Goal: Find specific page/section: Find specific page/section

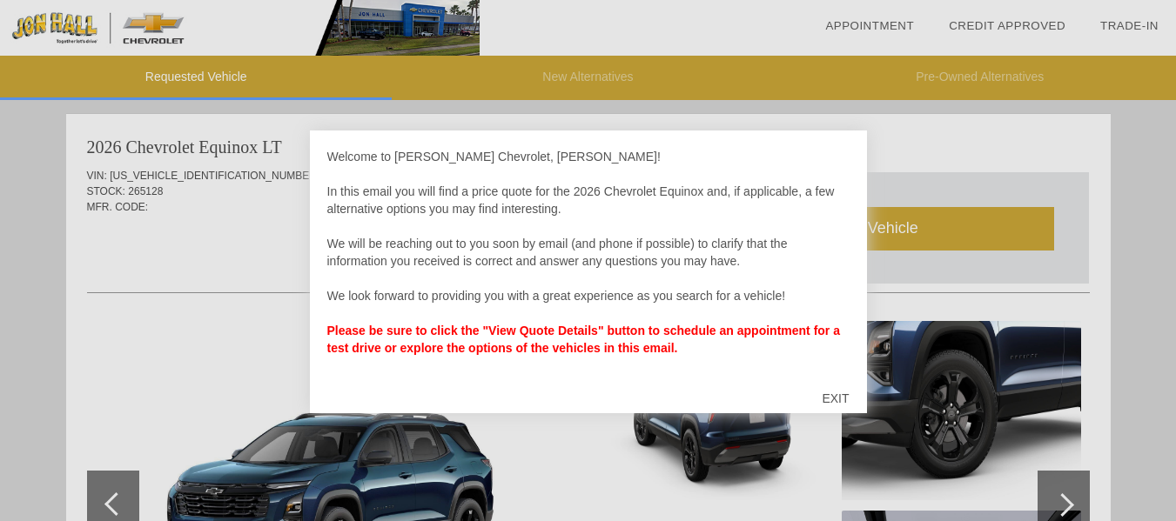
click at [837, 400] on div "EXIT" at bounding box center [835, 399] width 62 height 52
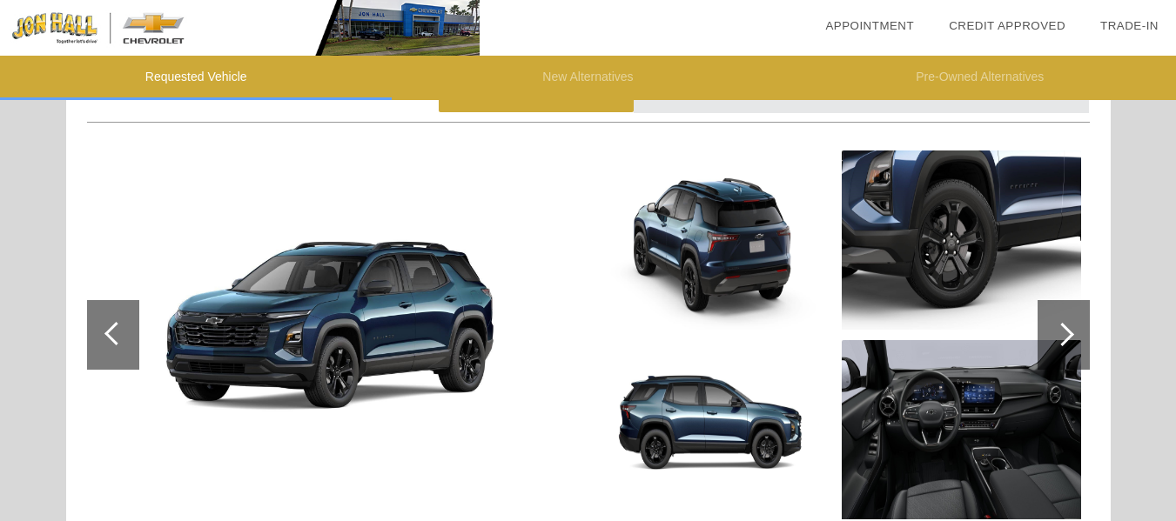
scroll to position [178, 0]
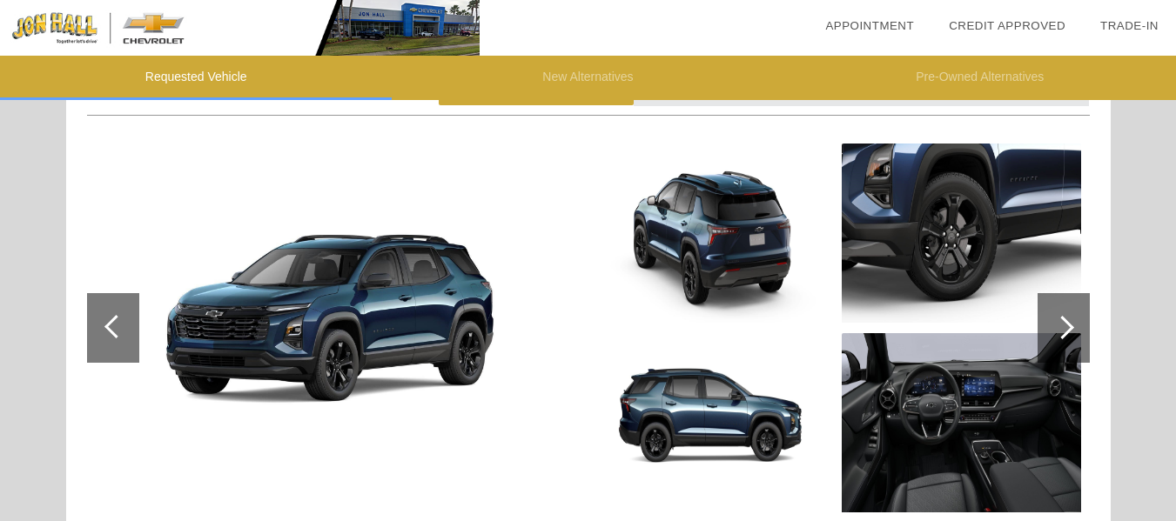
click at [1064, 320] on div at bounding box center [1063, 328] width 24 height 24
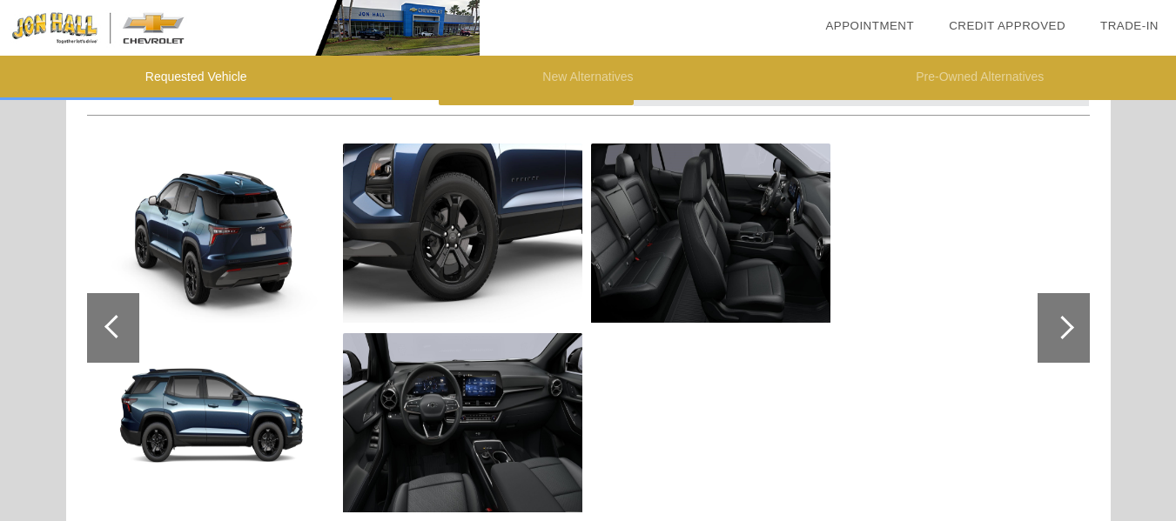
click at [1064, 320] on div at bounding box center [1063, 328] width 24 height 24
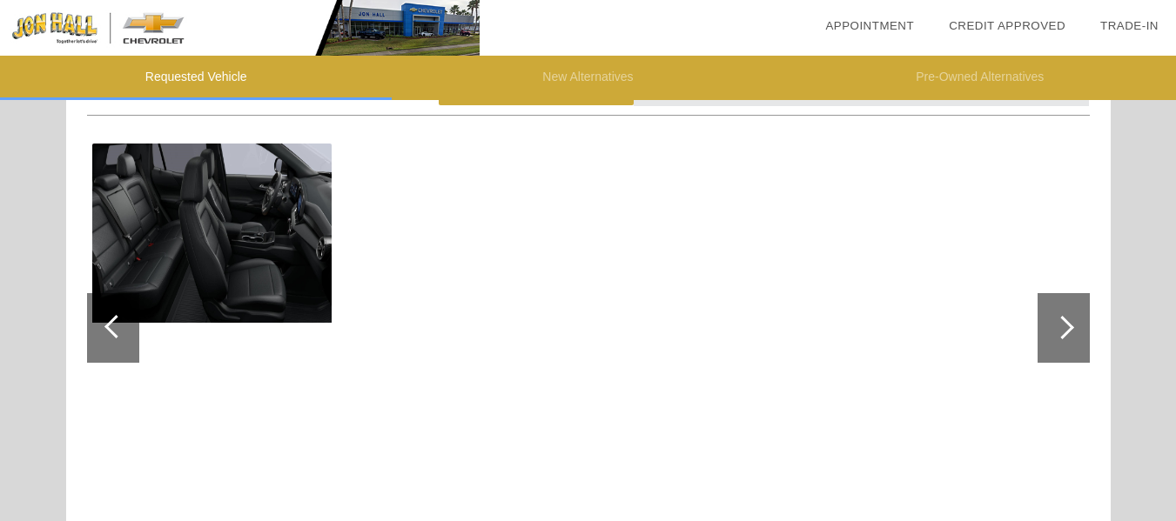
click at [104, 326] on div at bounding box center [116, 327] width 24 height 24
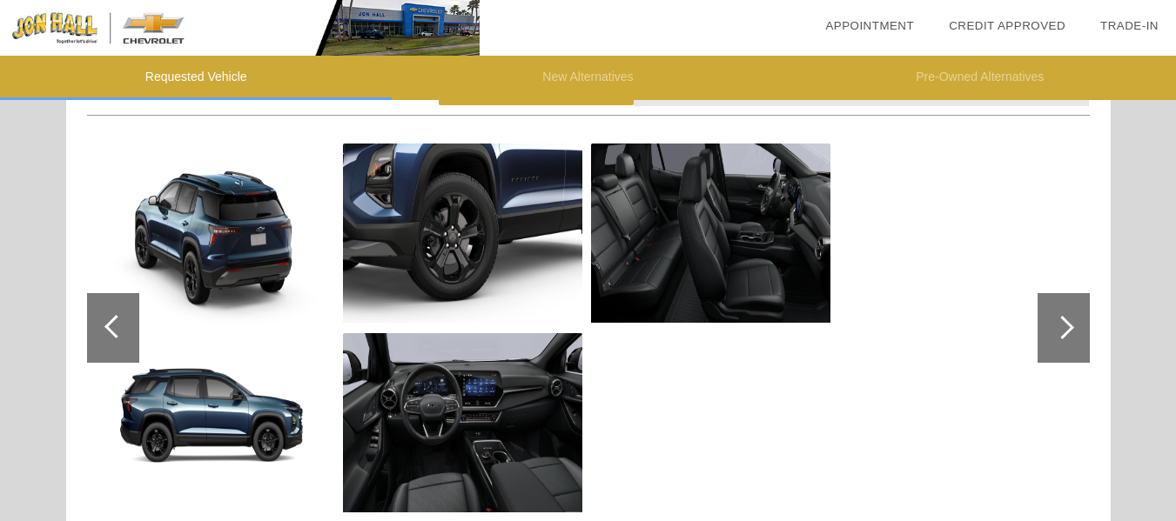
click at [104, 326] on div at bounding box center [116, 327] width 24 height 24
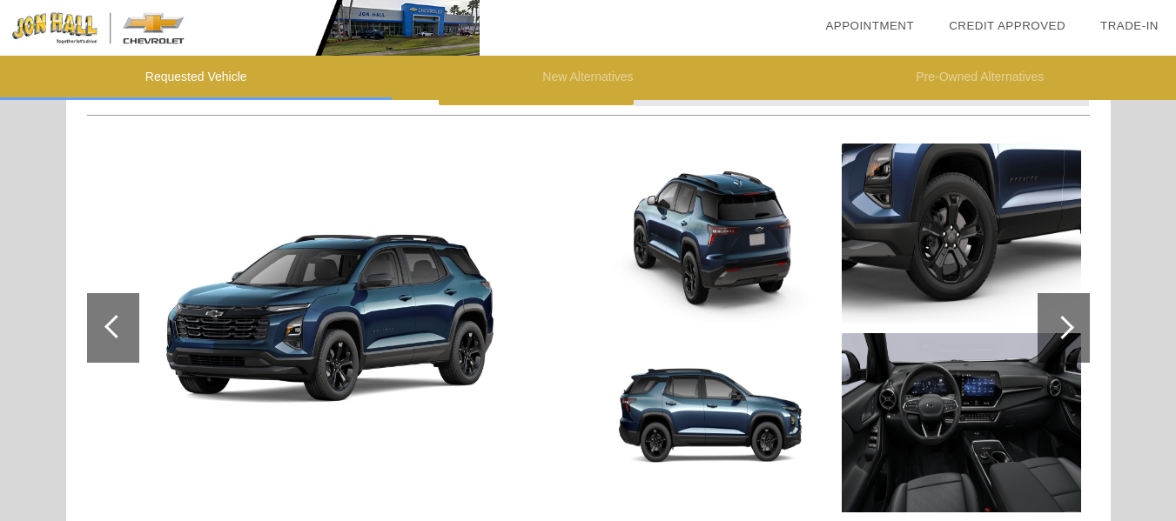
click at [104, 326] on div at bounding box center [116, 327] width 24 height 24
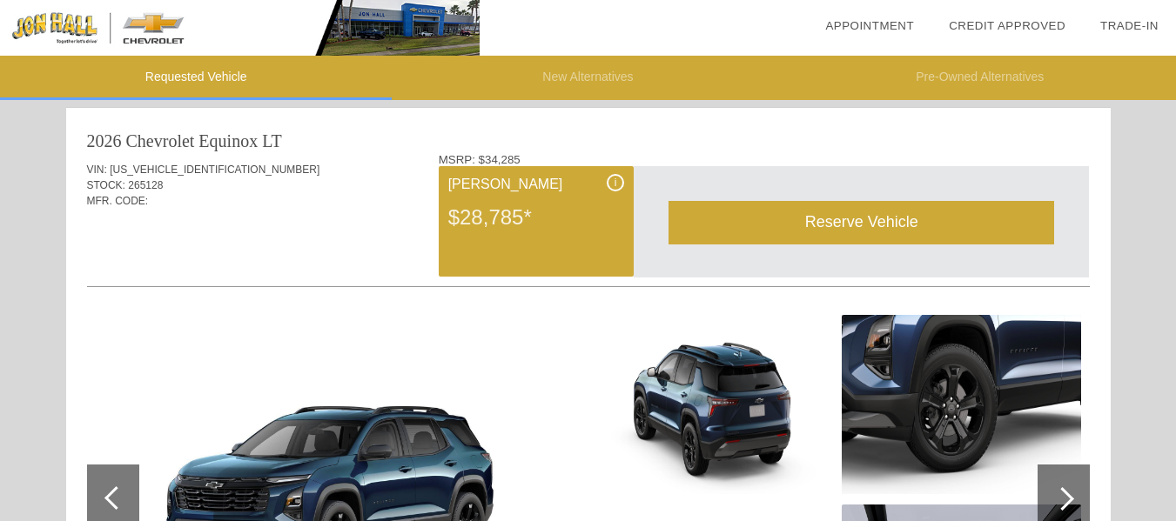
scroll to position [0, 0]
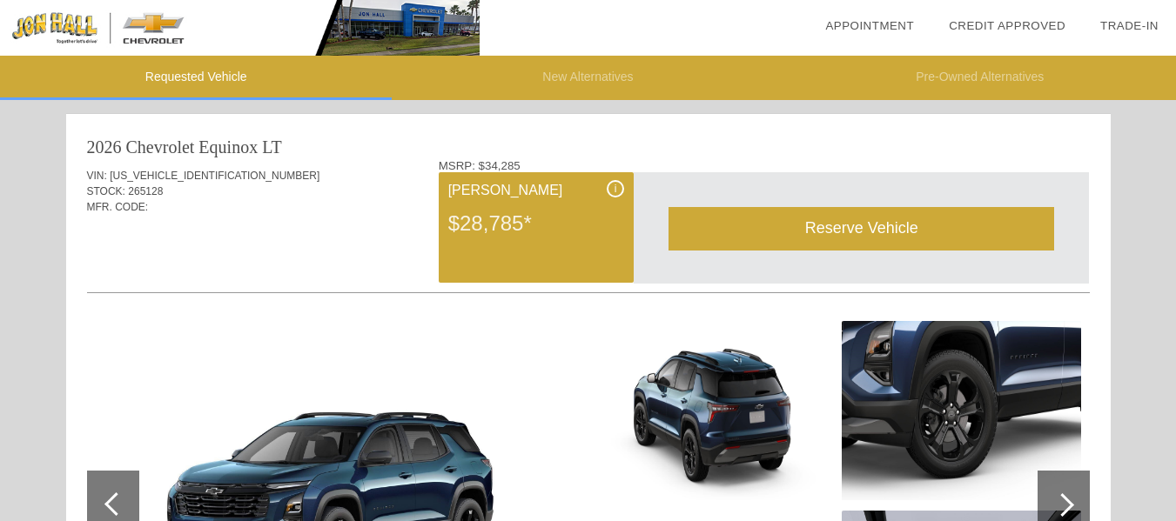
click at [74, 27] on img at bounding box center [240, 28] width 480 height 56
